Goal: Information Seeking & Learning: Learn about a topic

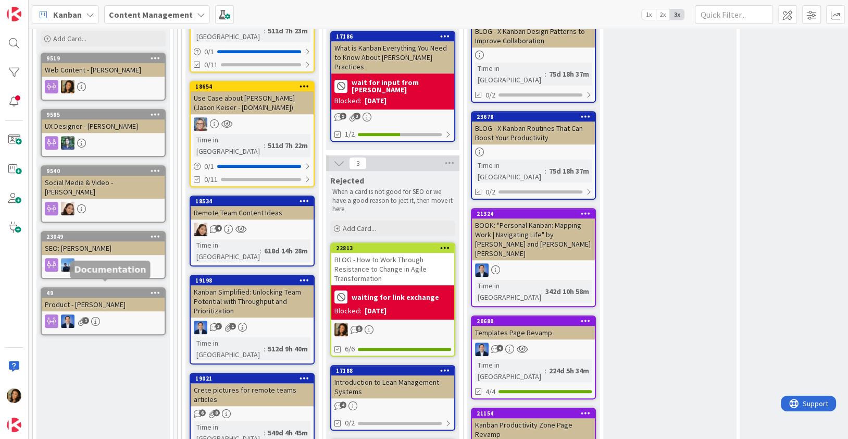
scroll to position [571, 0]
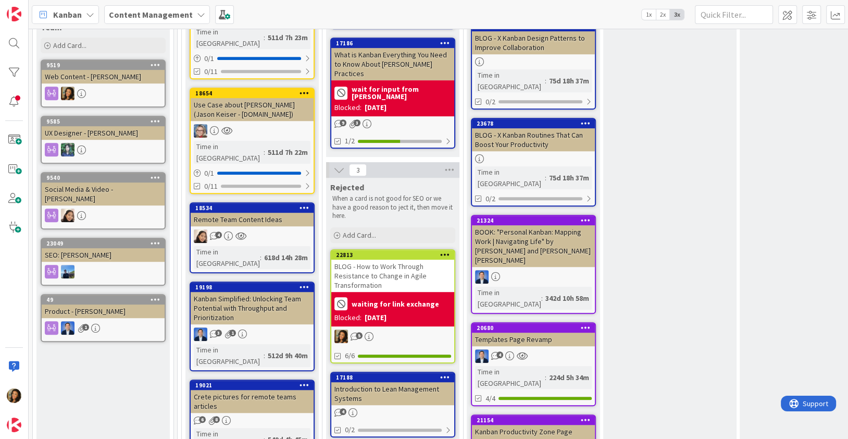
click at [130, 208] on div at bounding box center [103, 215] width 123 height 14
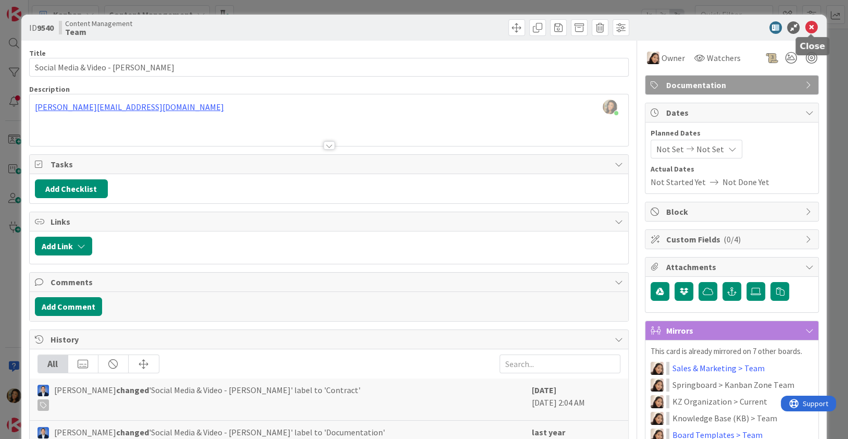
click at [810, 30] on icon at bounding box center [811, 27] width 13 height 13
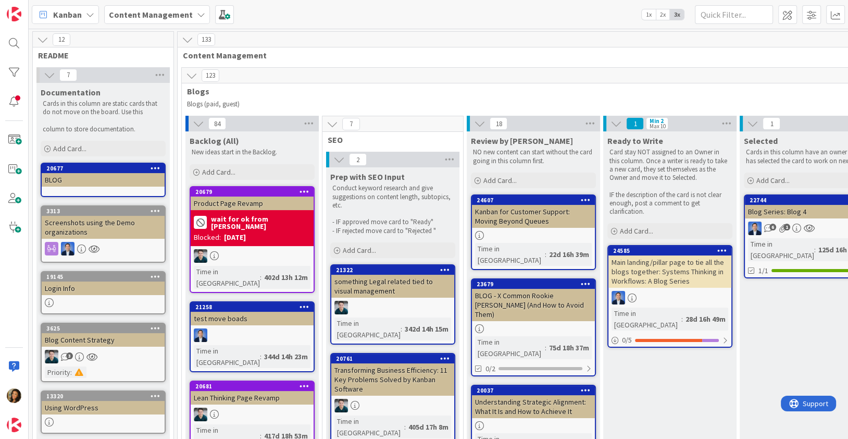
click at [197, 13] on icon at bounding box center [201, 14] width 8 height 8
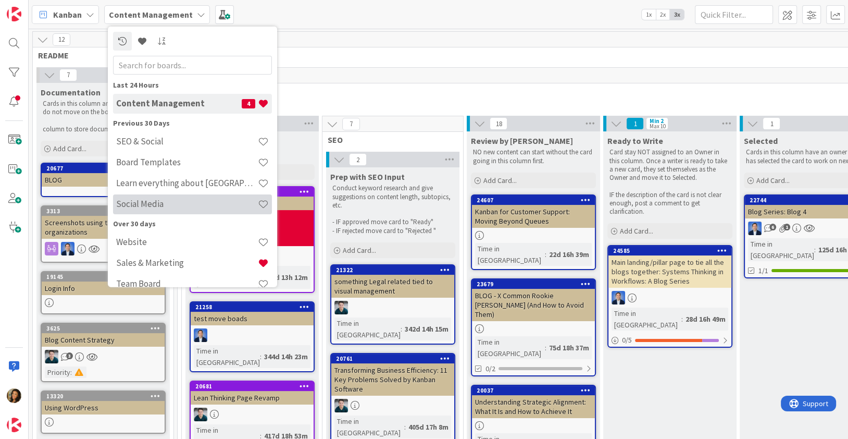
click at [191, 208] on h4 "Social Media" at bounding box center [187, 204] width 142 height 10
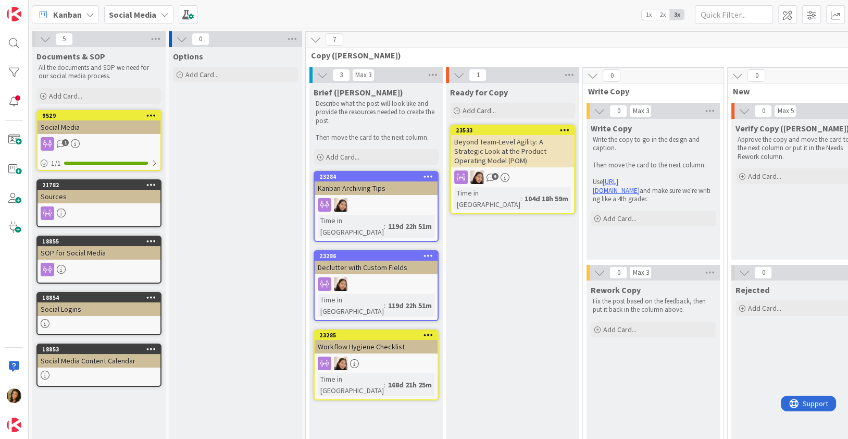
click at [120, 304] on div "Social Logins" at bounding box center [99, 309] width 123 height 14
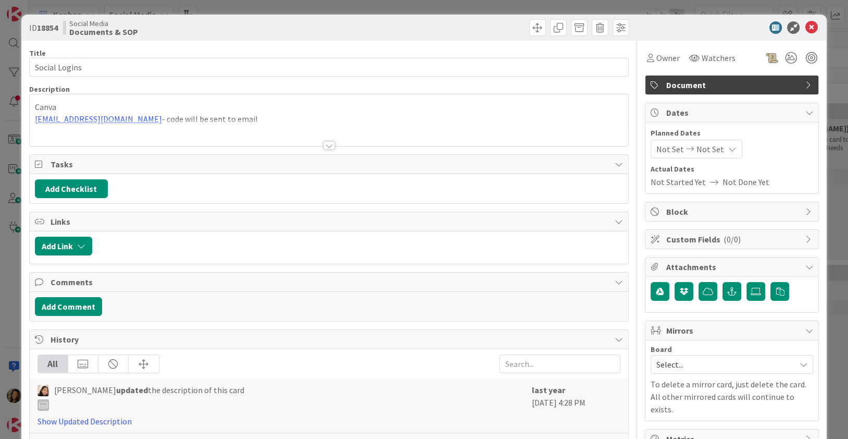
click at [333, 141] on div at bounding box center [329, 145] width 11 height 8
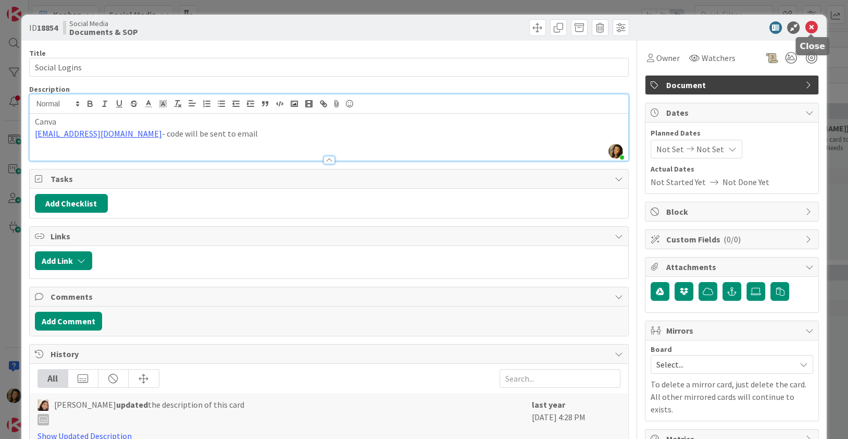
click at [815, 27] on icon at bounding box center [811, 27] width 13 height 13
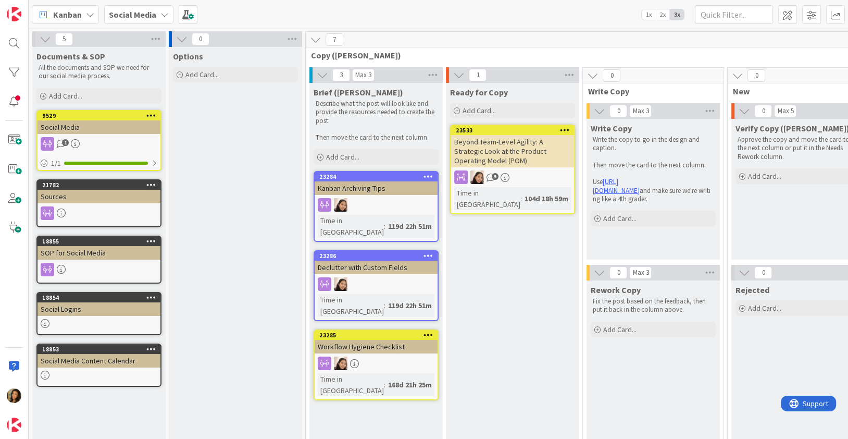
click at [119, 147] on div "1" at bounding box center [99, 144] width 123 height 14
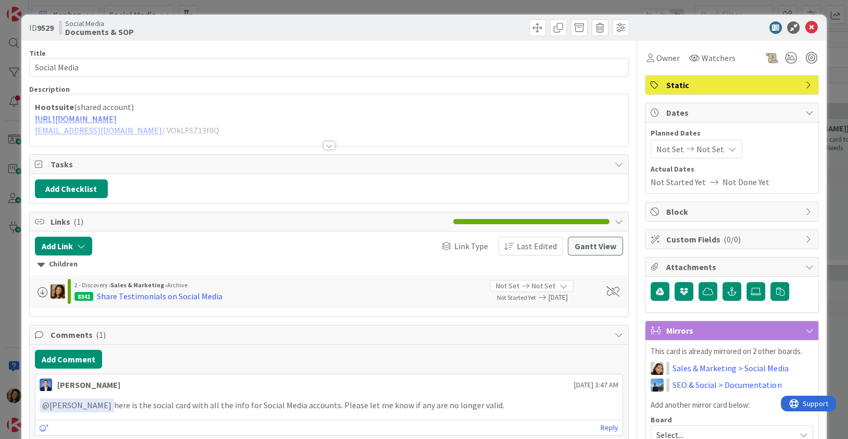
click at [322, 120] on div at bounding box center [329, 132] width 599 height 27
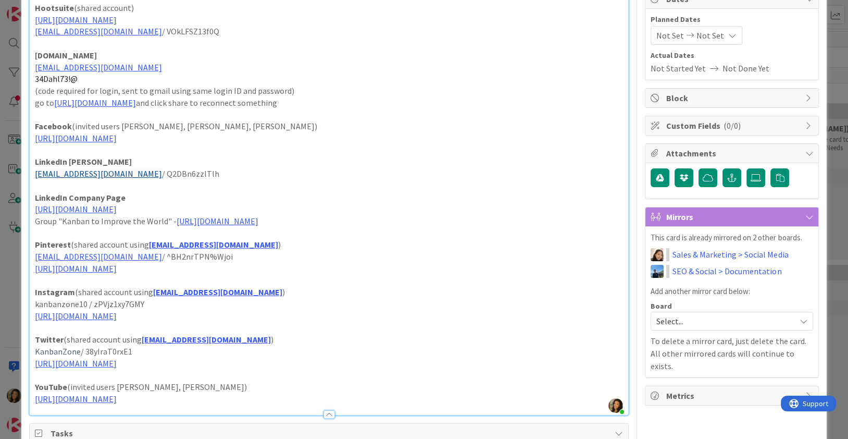
scroll to position [119, 0]
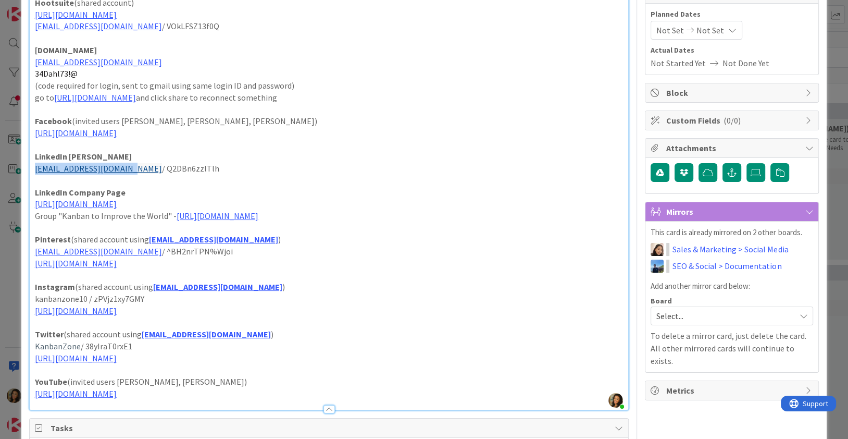
drag, startPoint x: 138, startPoint y: 168, endPoint x: 36, endPoint y: 170, distance: 102.2
click at [36, 170] on p "dponomar@kanbanzone.com / Q2DBn6zzlTlh" at bounding box center [329, 169] width 589 height 12
click at [319, 152] on p "LinkedIn Dimitri" at bounding box center [329, 157] width 589 height 12
drag, startPoint x: 33, startPoint y: 169, endPoint x: 137, endPoint y: 169, distance: 103.7
click at [137, 169] on div "Hootsuite (shared account) https://hootsuite.com/login?signin-source=&redirect=…" at bounding box center [329, 202] width 599 height 415
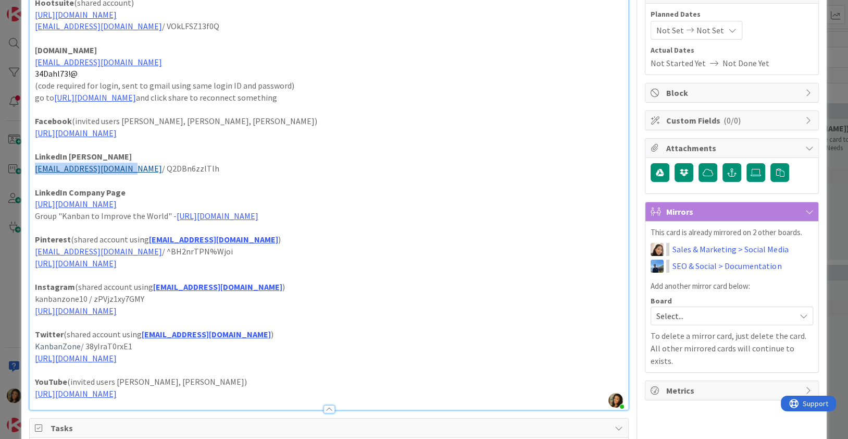
click at [221, 155] on p "LinkedIn Dimitri" at bounding box center [329, 157] width 589 height 12
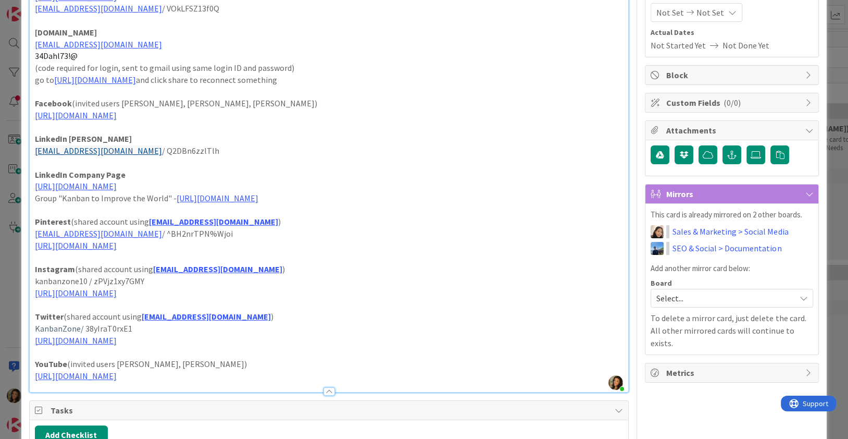
scroll to position [143, 0]
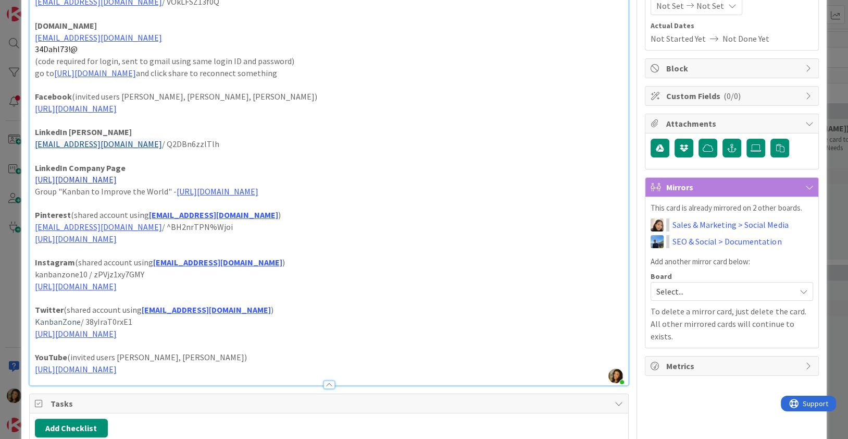
click at [117, 177] on link "https://www.linkedin.com/company/kanbanzone/" at bounding box center [76, 179] width 82 height 10
click at [131, 194] on link "https://www.linkedin.com/company/kanbanzone/" at bounding box center [95, 200] width 71 height 14
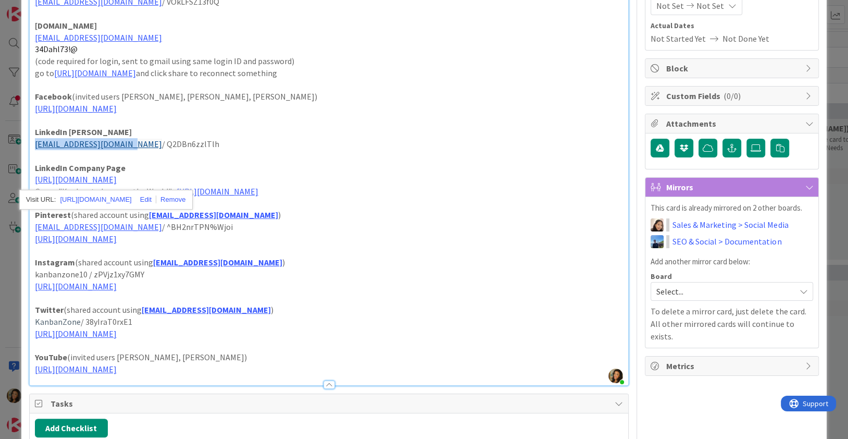
drag, startPoint x: 139, startPoint y: 141, endPoint x: 30, endPoint y: 145, distance: 108.5
click at [30, 145] on div "Hootsuite (shared account) https://hootsuite.com/login?signin-source=&redirect=…" at bounding box center [329, 177] width 599 height 415
copy link "dponomar@kanbanzone.com"
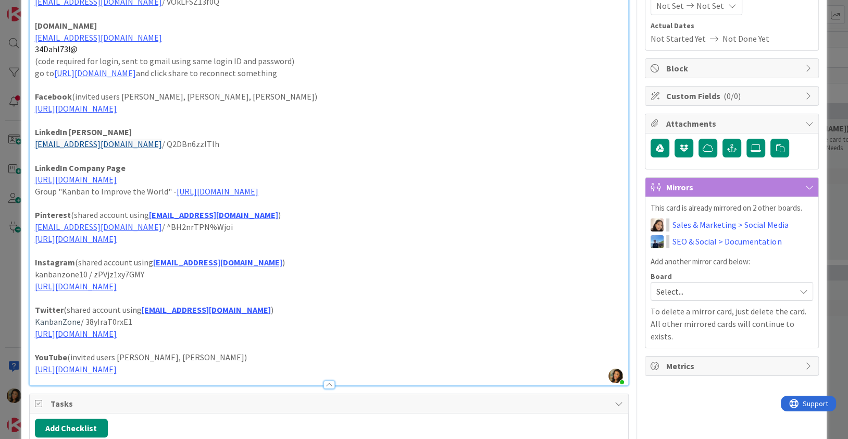
click at [145, 142] on p "dponomar@kanbanzone.com / Q2DBn6zzlTlh" at bounding box center [329, 144] width 589 height 12
click at [205, 144] on p "dponomar@kanbanzone.com / Q2DBn6zzlTlh" at bounding box center [329, 144] width 589 height 12
copy p "Q2DBn6zzlTlh"
click at [255, 144] on p "dponomar@kanbanzone.com / Q2DBn6zzlTlh" at bounding box center [329, 144] width 589 height 12
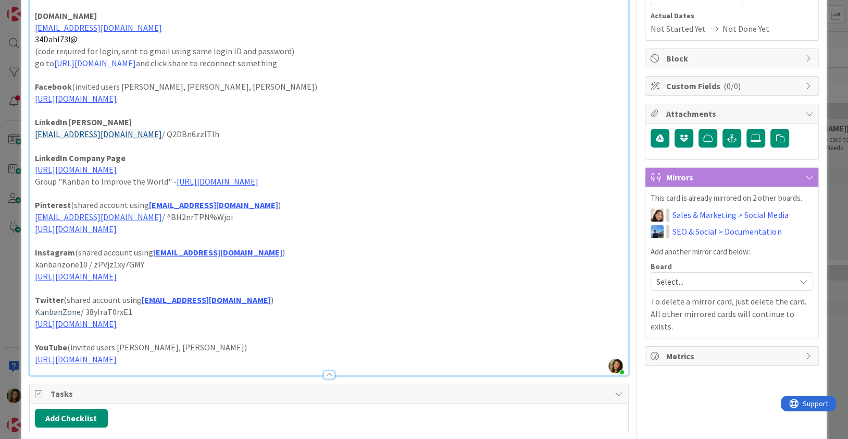
scroll to position [154, 0]
click at [117, 170] on link "https://www.linkedin.com/company/kanbanzone/" at bounding box center [76, 169] width 82 height 10
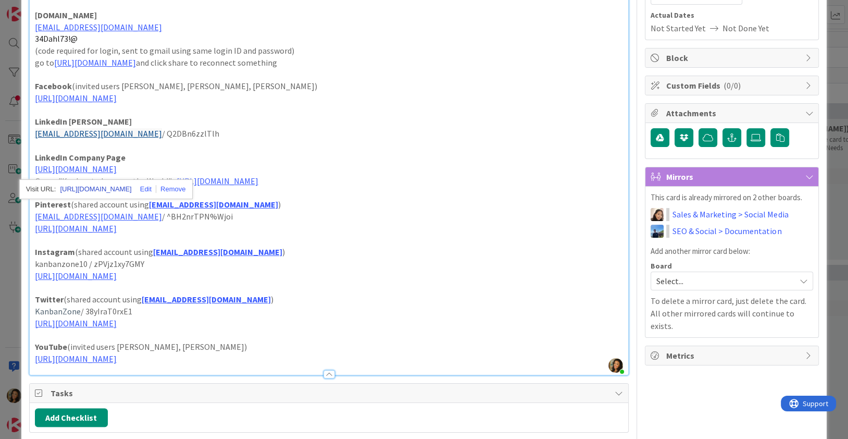
click at [119, 184] on link "https://www.linkedin.com/company/kanbanzone/" at bounding box center [95, 189] width 71 height 14
click at [294, 256] on p "Instagram (shared account using social@kanbanzone.com )" at bounding box center [329, 252] width 589 height 12
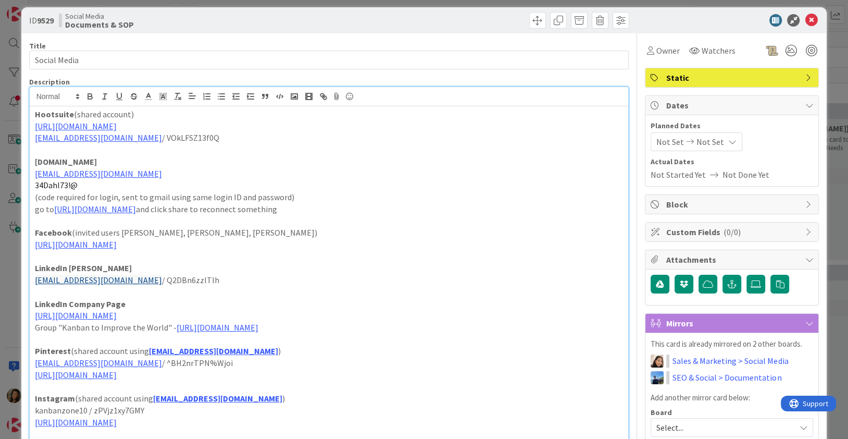
scroll to position [0, 0]
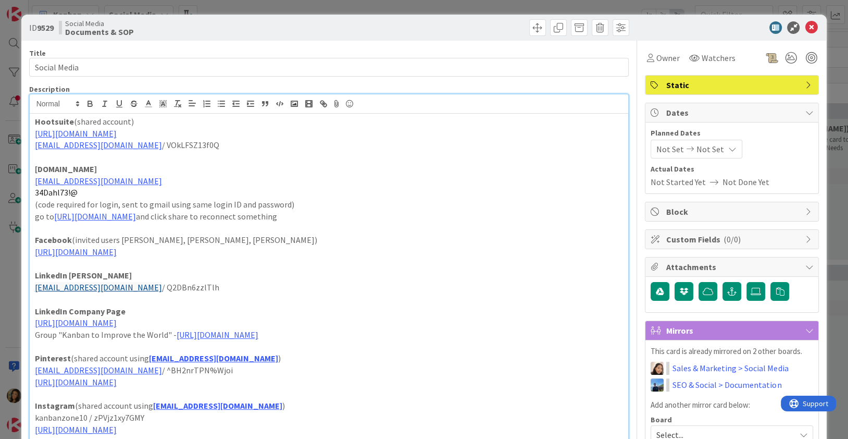
click at [819, 26] on div at bounding box center [727, 27] width 184 height 13
click at [814, 27] on icon at bounding box center [811, 27] width 13 height 13
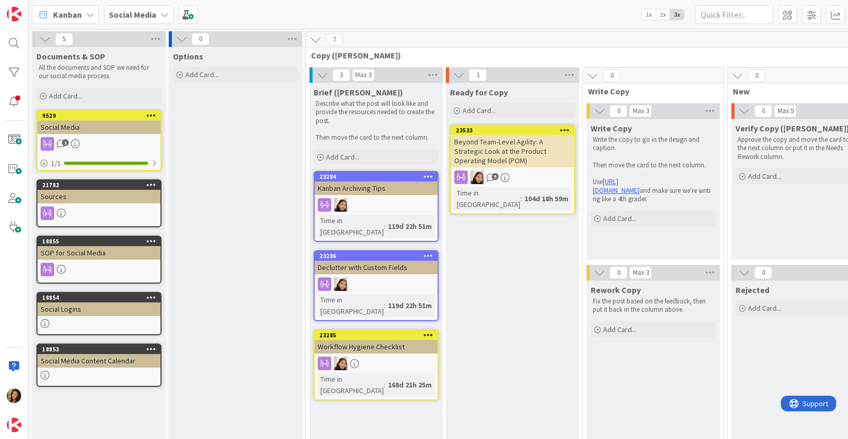
click at [158, 7] on div "Social Media" at bounding box center [138, 14] width 69 height 19
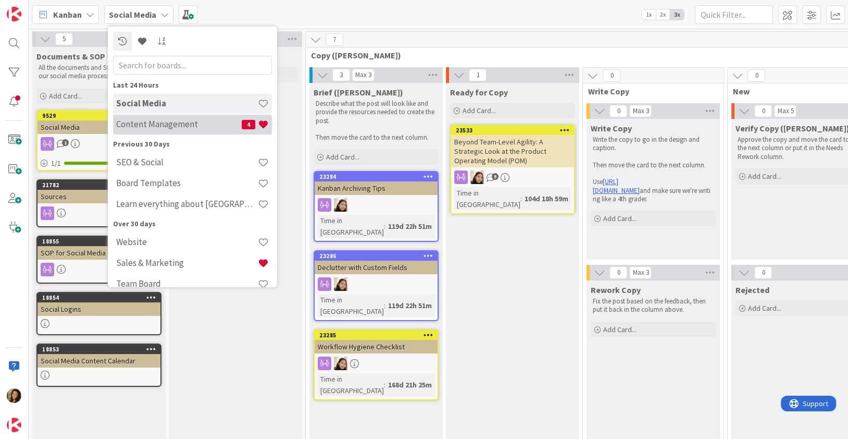
click at [149, 119] on h4 "Content Management" at bounding box center [179, 124] width 126 height 10
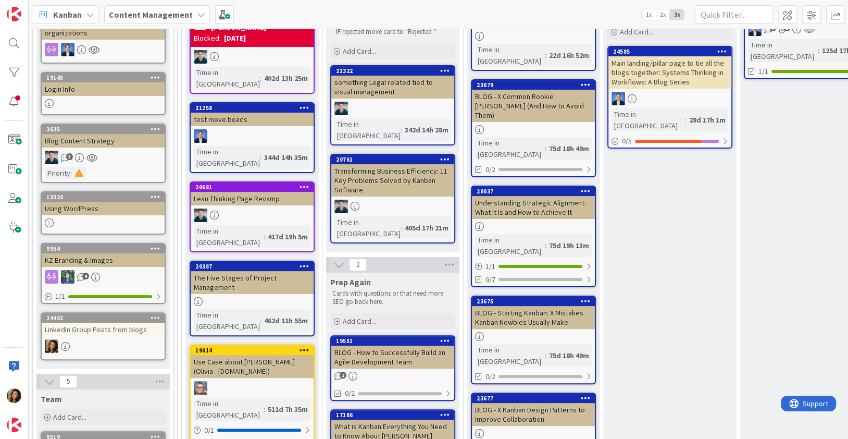
scroll to position [204, 0]
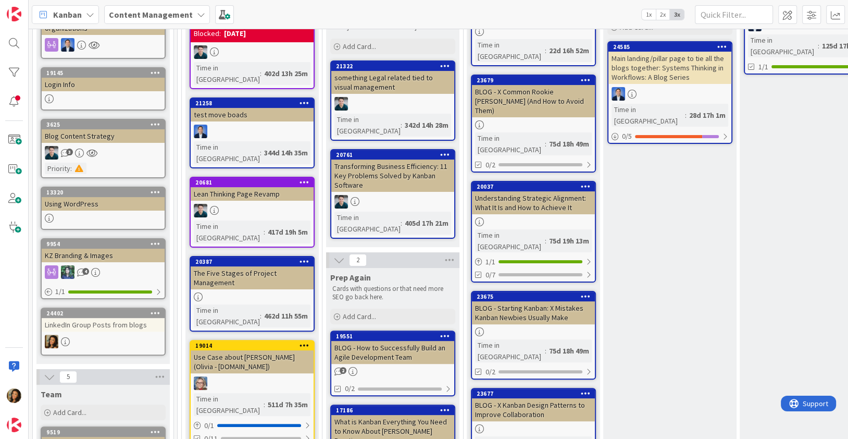
click at [141, 335] on div at bounding box center [103, 342] width 123 height 14
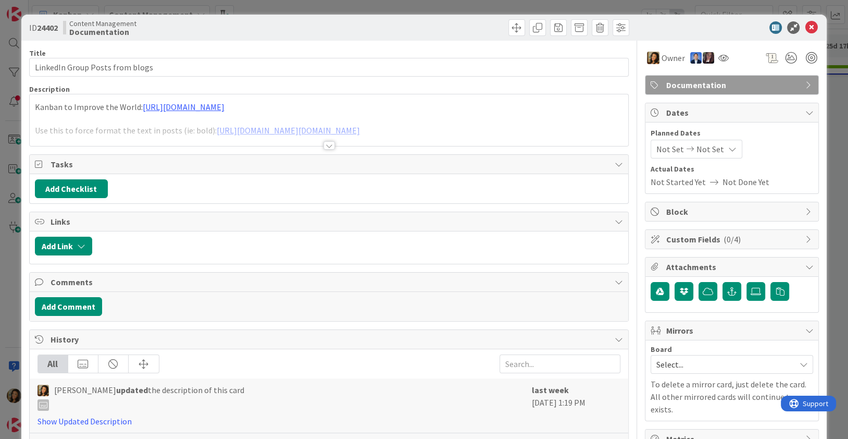
click at [373, 131] on div at bounding box center [329, 132] width 599 height 27
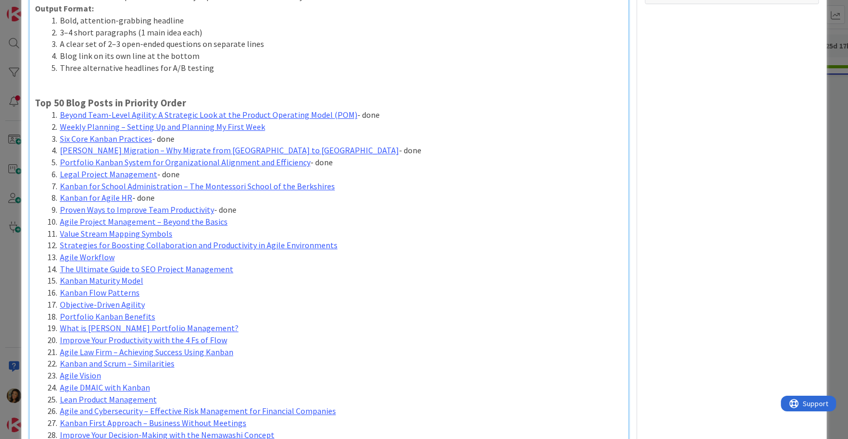
scroll to position [444, 0]
click at [277, 229] on li "Value Stream Mapping Symbols" at bounding box center [335, 235] width 576 height 12
click at [207, 219] on link "Agile Project Management – Beyond the Basics" at bounding box center [144, 222] width 168 height 10
click at [130, 237] on link "https://kanbanzone.com/2023/agile-project-management-beyond-the-basics/" at bounding box center [114, 243] width 71 height 14
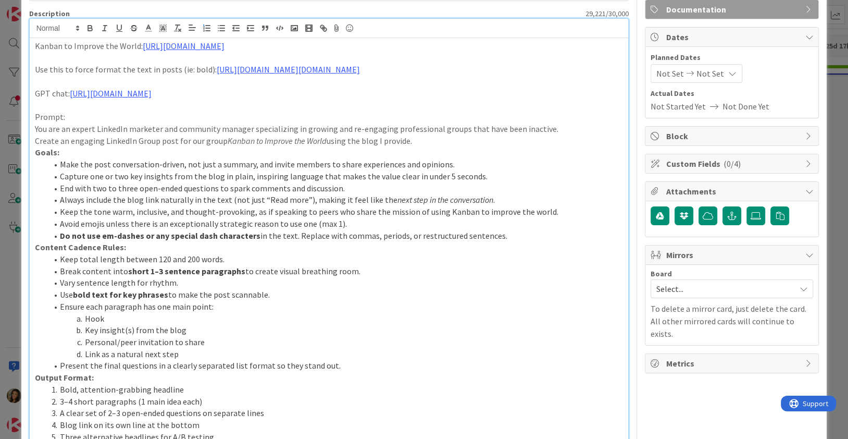
scroll to position [0, 0]
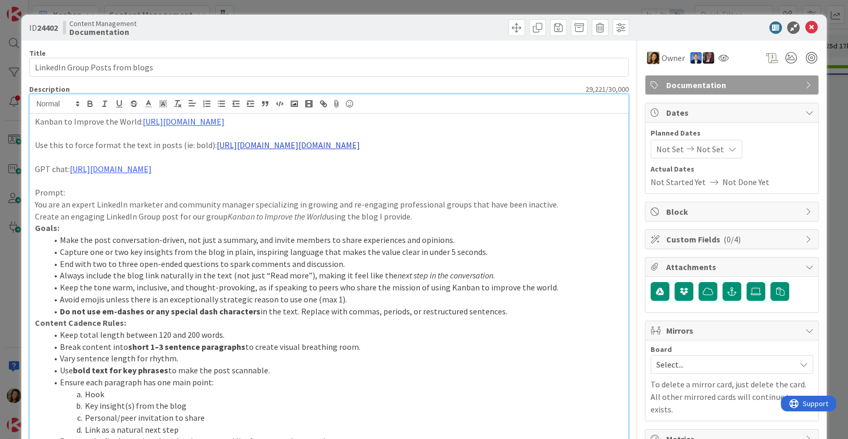
click at [265, 147] on link "https://qaz.wtf/u/convert.cgi" at bounding box center [288, 145] width 143 height 10
click at [263, 163] on link "https://qaz.wtf/u/convert.cgi" at bounding box center [259, 166] width 104 height 14
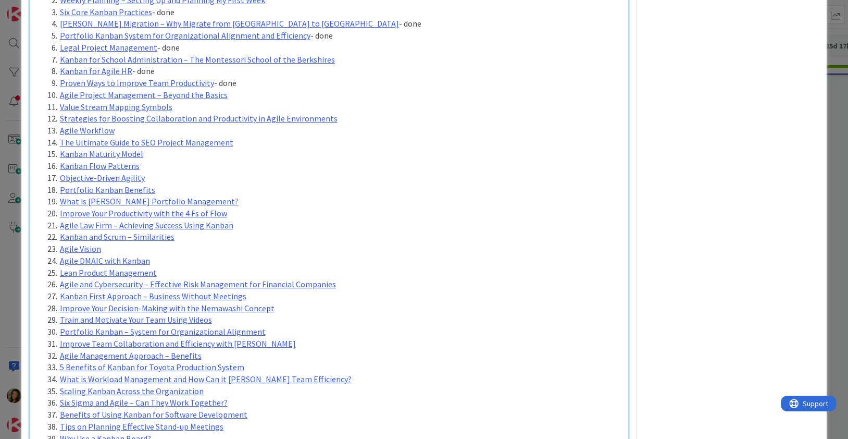
scroll to position [532, 0]
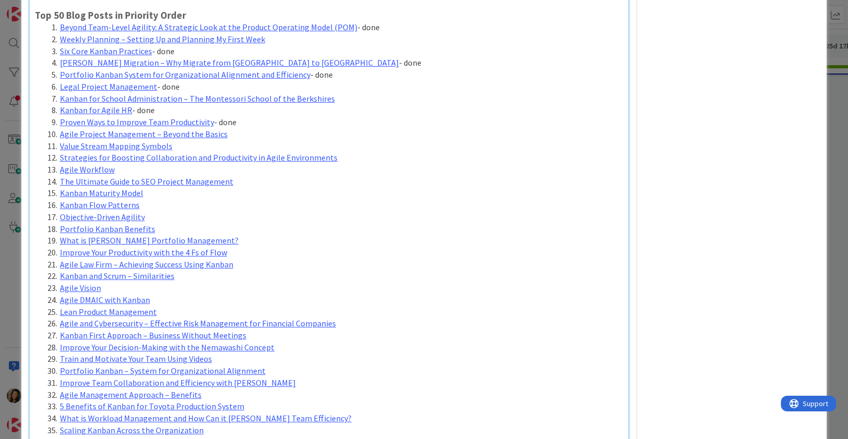
click at [256, 126] on li "Proven Ways to Improve Team Productivity - done" at bounding box center [335, 122] width 576 height 12
click at [257, 137] on li "Agile Project Management – Beyond the Basics" at bounding box center [335, 134] width 576 height 12
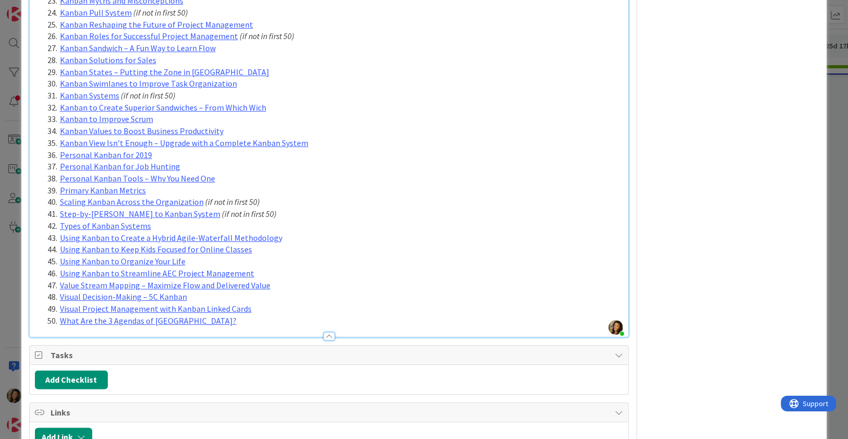
scroll to position [1418, 0]
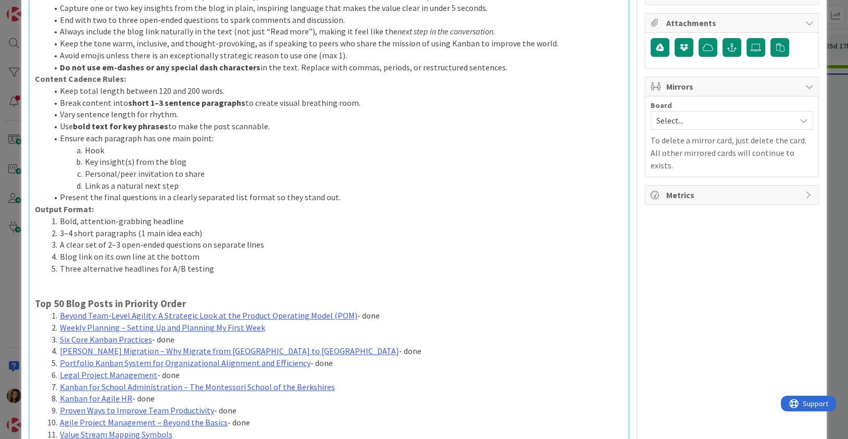
scroll to position [0, 0]
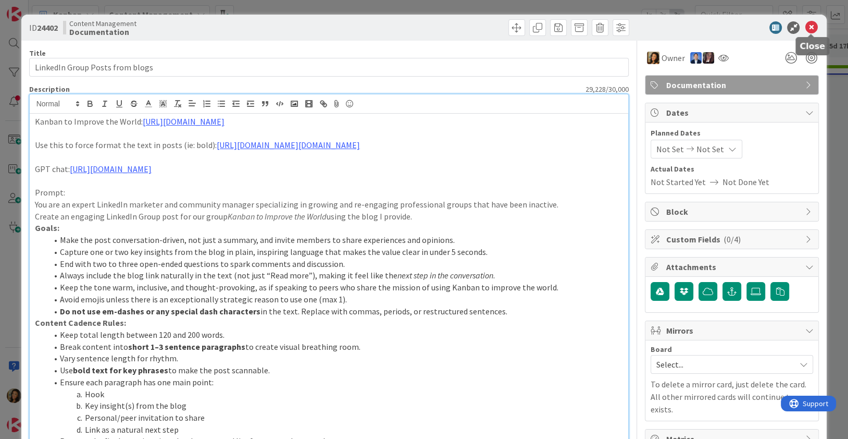
click at [813, 29] on icon at bounding box center [811, 27] width 13 height 13
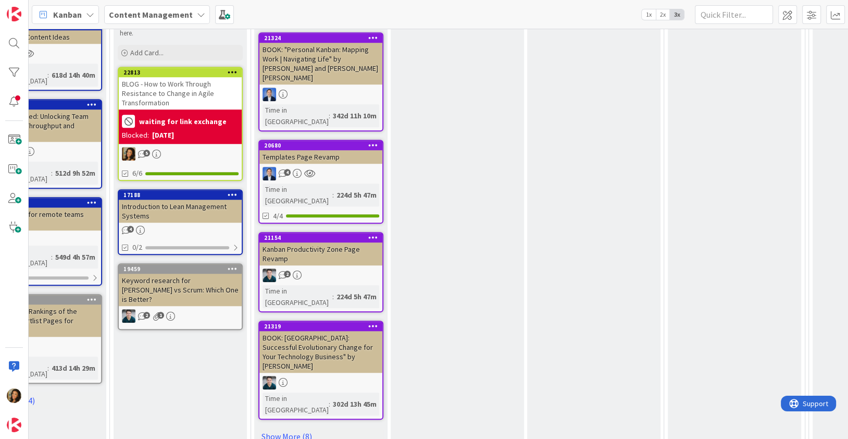
scroll to position [753, 0]
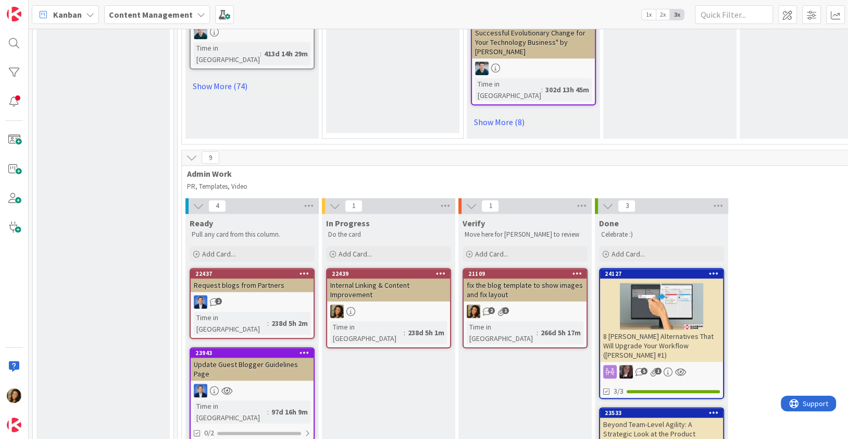
scroll to position [1064, 0]
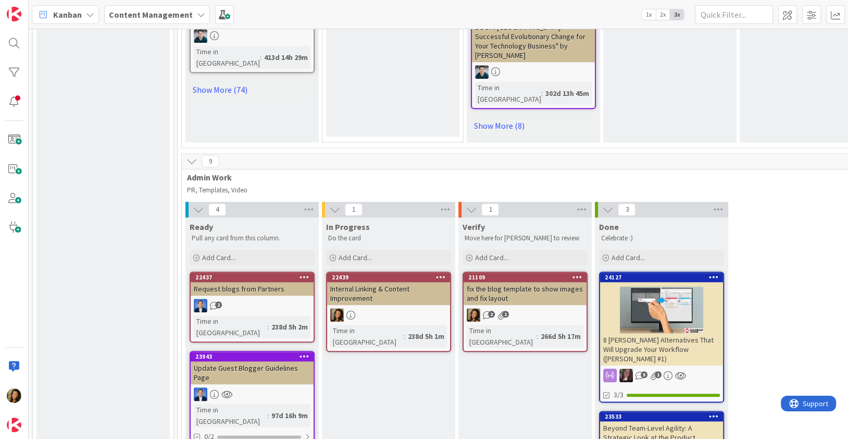
click at [408, 308] on div at bounding box center [388, 315] width 123 height 14
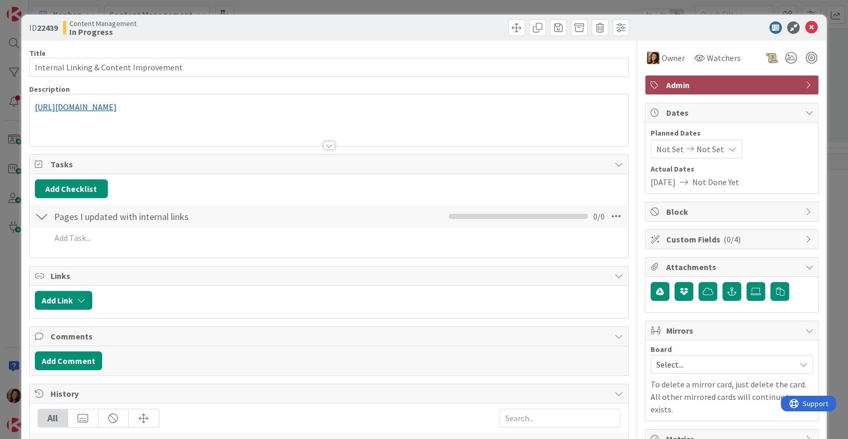
click at [363, 109] on div "https://docs.google.com/spreadsheets/d/18dQHzwKC_lC4hv1RYP-ipcjo5rCuFepbacctfYJ…" at bounding box center [329, 120] width 599 height 52
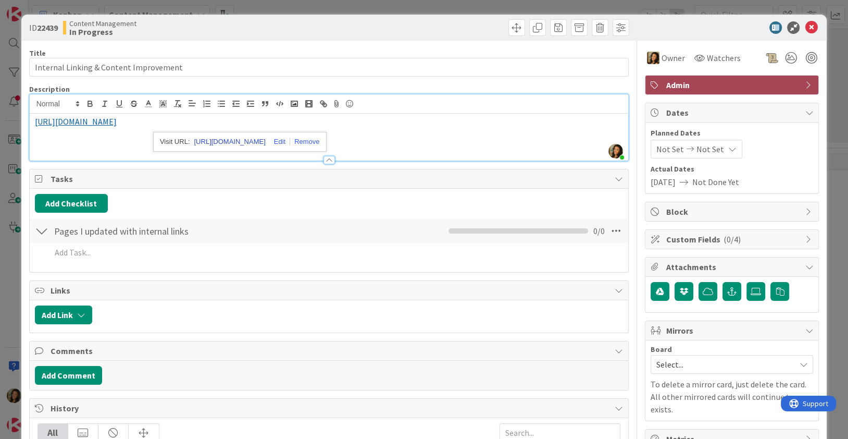
click at [208, 142] on link "https://docs.google.com/spreadsheets/d/18dQHzwKC_lC4hv1RYP-ipcjo5rCuFepbacctfYJ…" at bounding box center [229, 142] width 71 height 14
click at [818, 30] on div at bounding box center [727, 27] width 184 height 13
click at [810, 28] on icon at bounding box center [811, 27] width 13 height 13
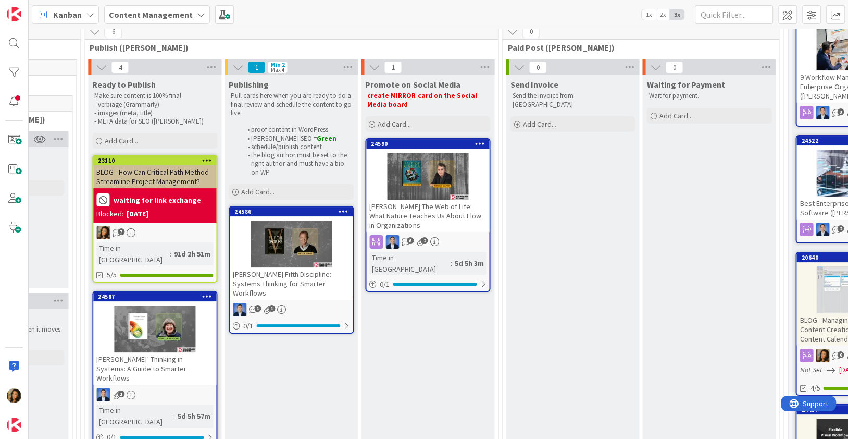
scroll to position [91, 1525]
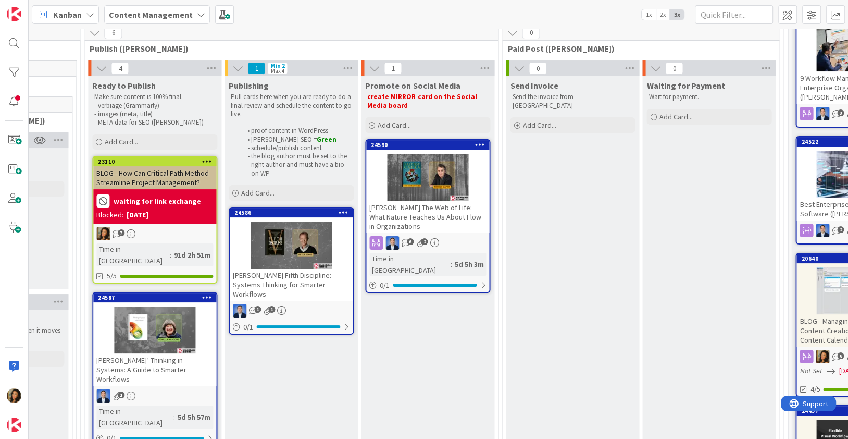
click at [296, 269] on div "Peter Senge’s Fifth Discipline: Systems Thinking for Smarter Workflows" at bounding box center [291, 284] width 123 height 32
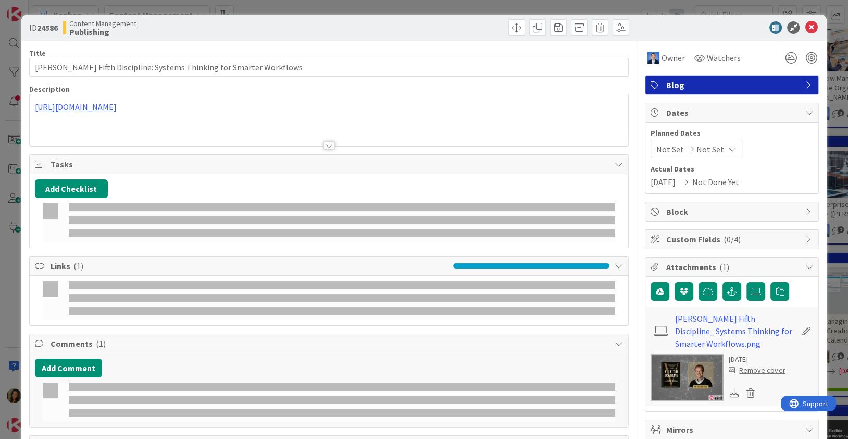
type input "Peter Senge’s Fifth Discipline: Systems Thinking for Smarter Workflows"
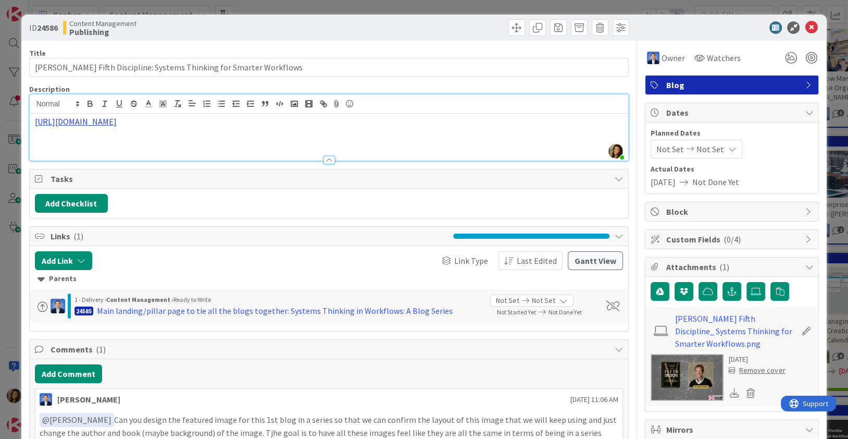
click at [117, 121] on link "https://docs.google.com/document/d/13RIhe1bB8SH3QTB0pREtUJGDDqgMMZw90mwx6aBSjq8…" at bounding box center [76, 121] width 82 height 10
